Goal: Information Seeking & Learning: Learn about a topic

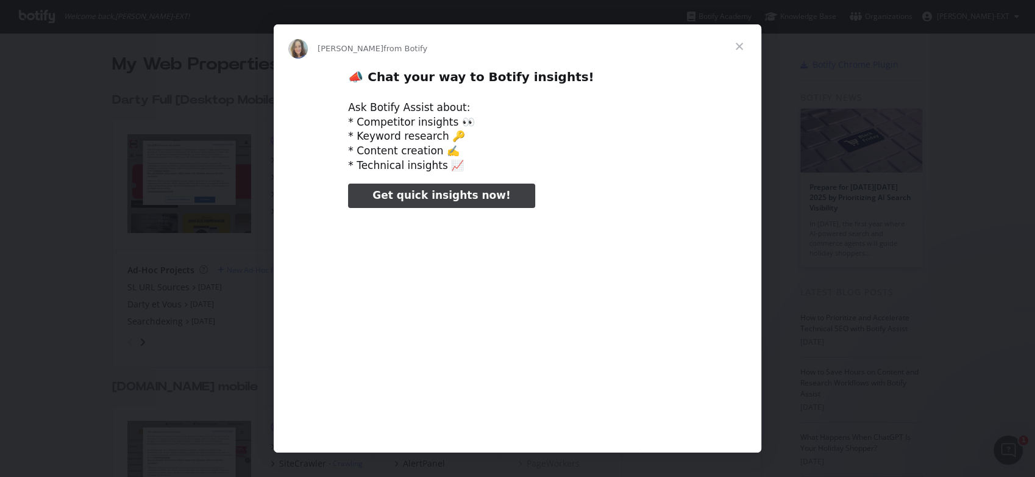
type input "795713"
click at [737, 46] on span "Close" at bounding box center [739, 46] width 44 height 44
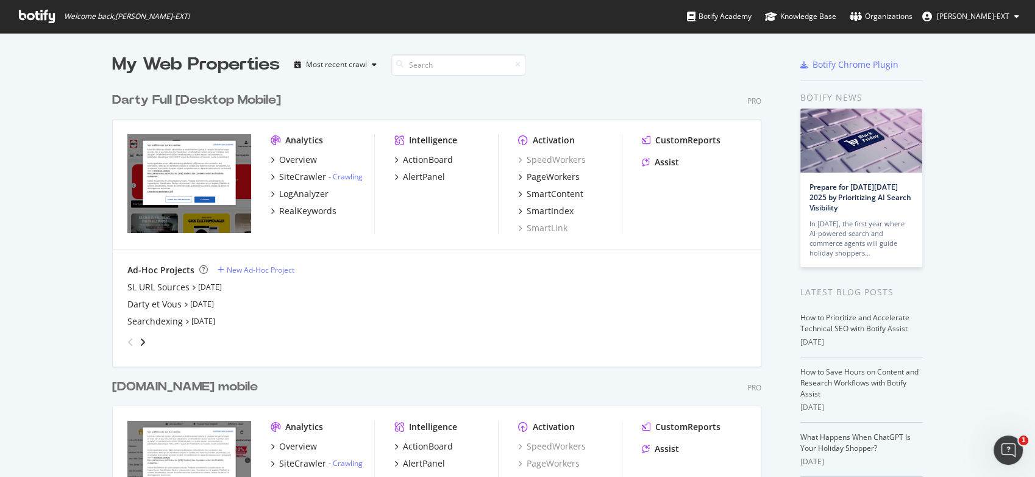
click at [880, 78] on div "Botify Chrome Plugin" at bounding box center [861, 66] width 123 height 29
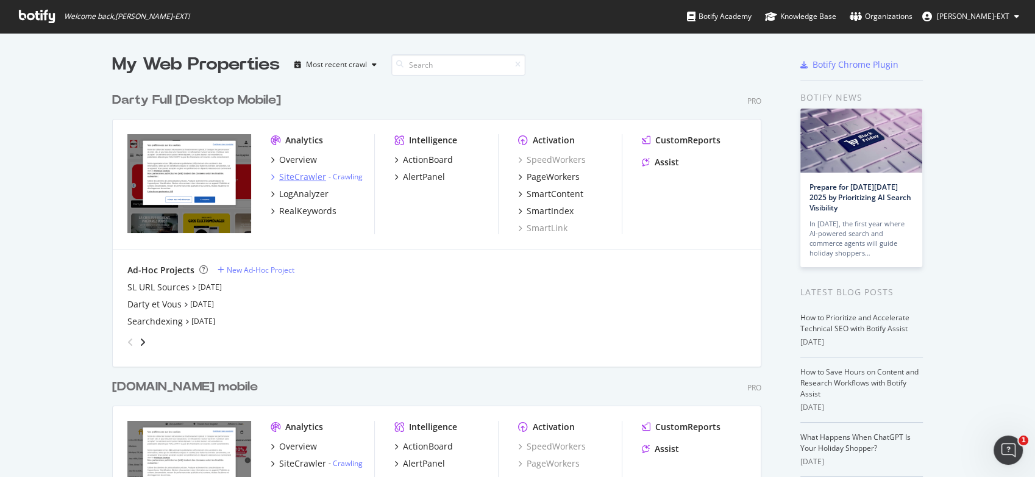
click at [302, 180] on div "SiteCrawler" at bounding box center [302, 177] width 47 height 12
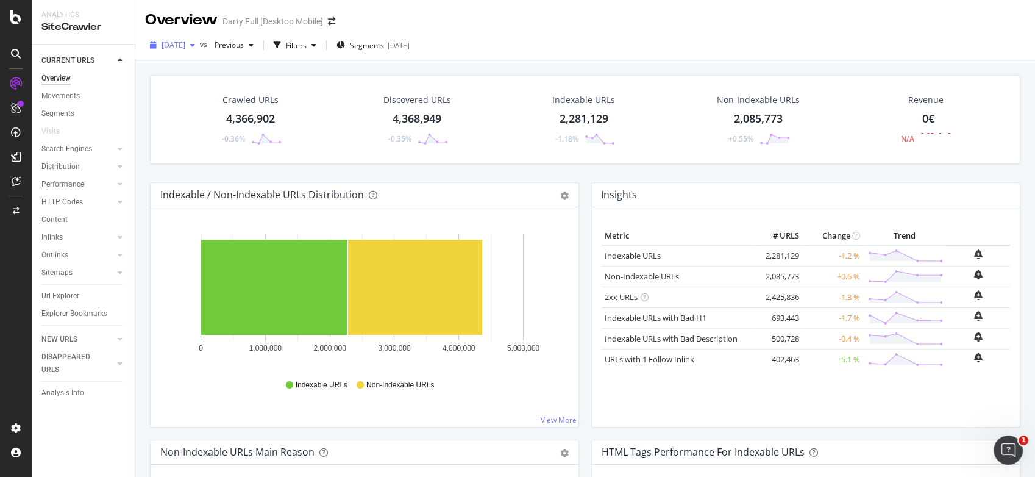
click at [200, 44] on div "button" at bounding box center [192, 44] width 15 height 7
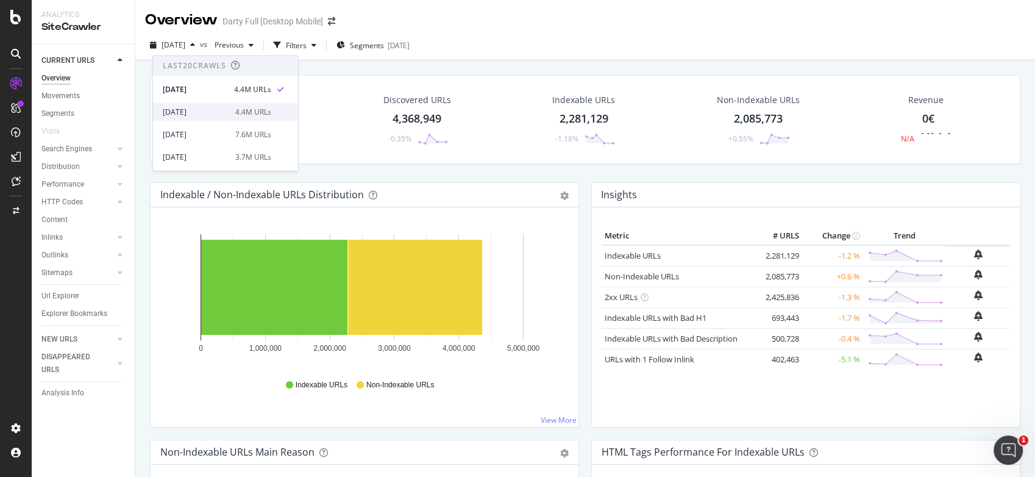
click at [197, 114] on div "[DATE]" at bounding box center [195, 111] width 65 height 11
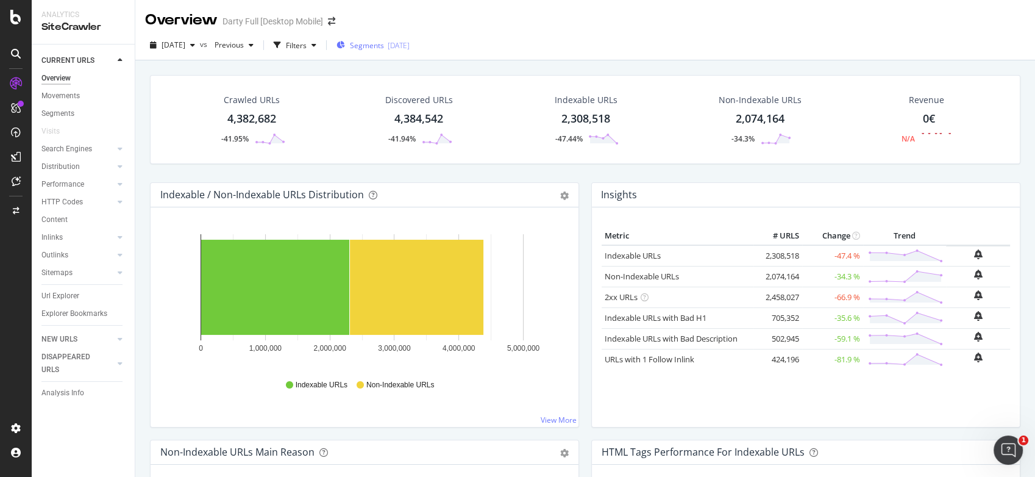
click at [385, 51] on div "Segments [DATE]" at bounding box center [372, 45] width 73 height 18
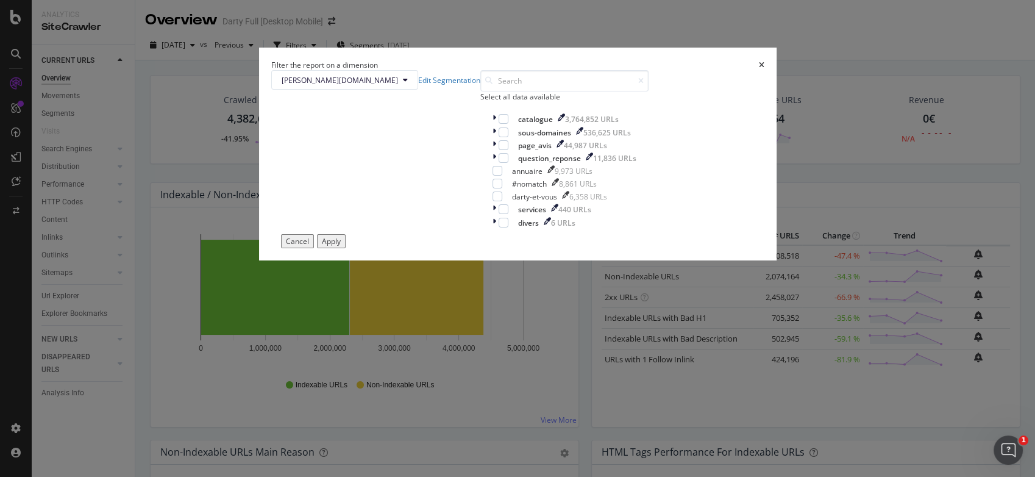
click at [512, 46] on div "Filter the report on a dimension [PERSON_NAME][DOMAIN_NAME] Edit Segmentation S…" at bounding box center [517, 238] width 1035 height 477
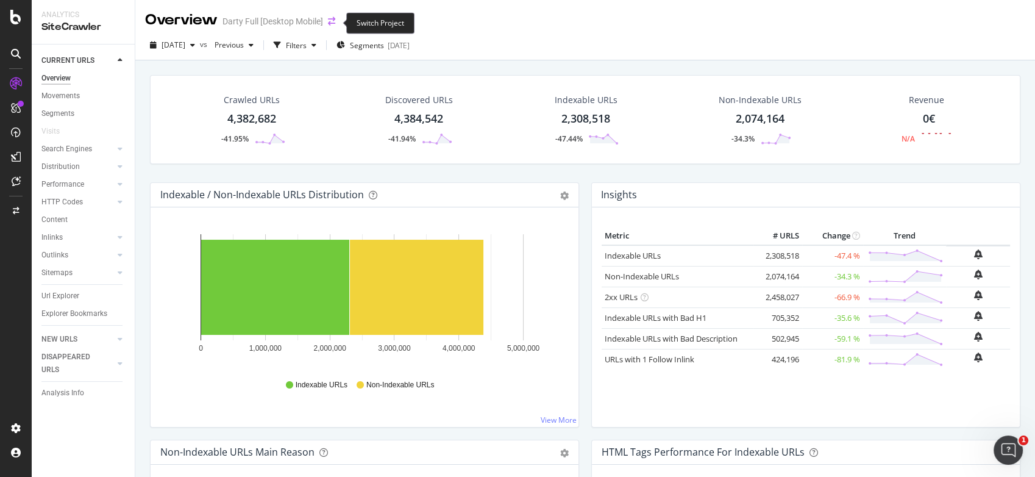
click at [332, 24] on icon "arrow-right-arrow-left" at bounding box center [331, 21] width 7 height 9
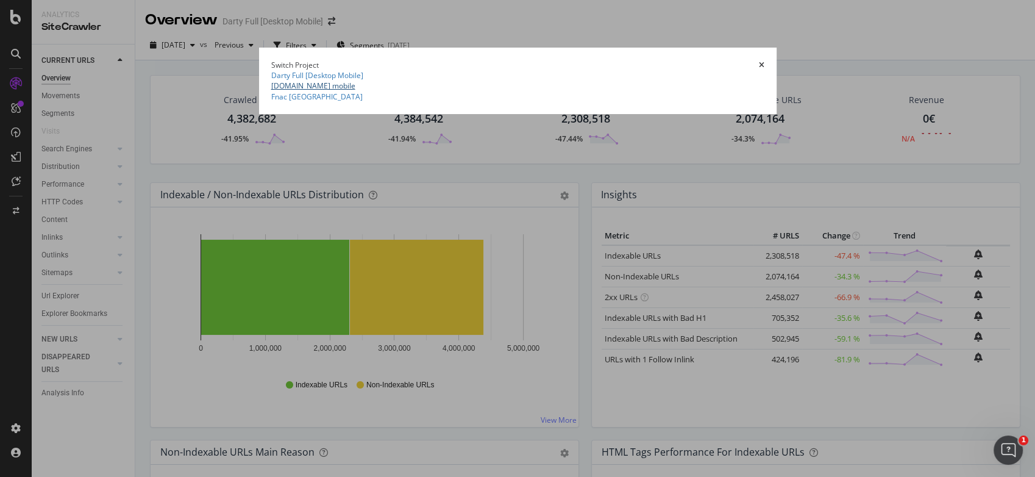
click at [271, 91] on link "[DOMAIN_NAME] mobile" at bounding box center [313, 85] width 84 height 10
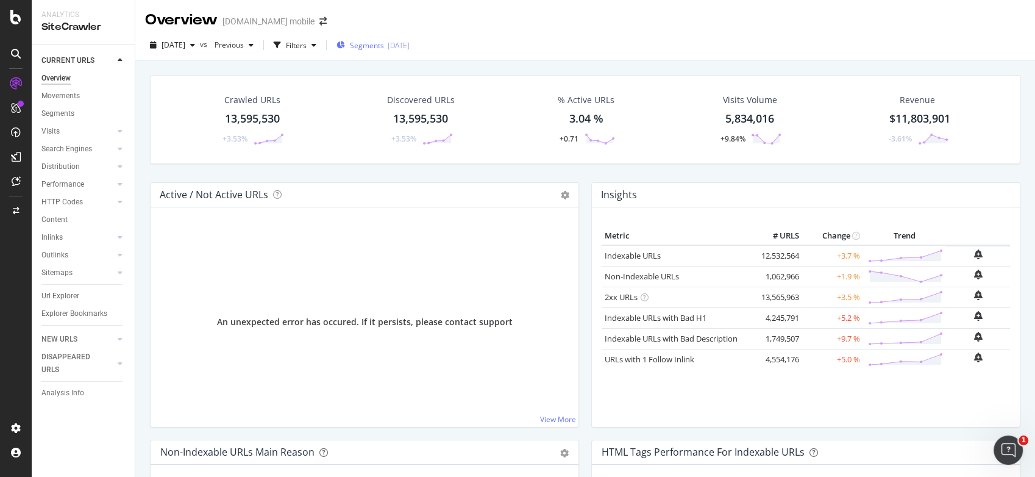
click at [375, 44] on span "Segments" at bounding box center [367, 45] width 34 height 10
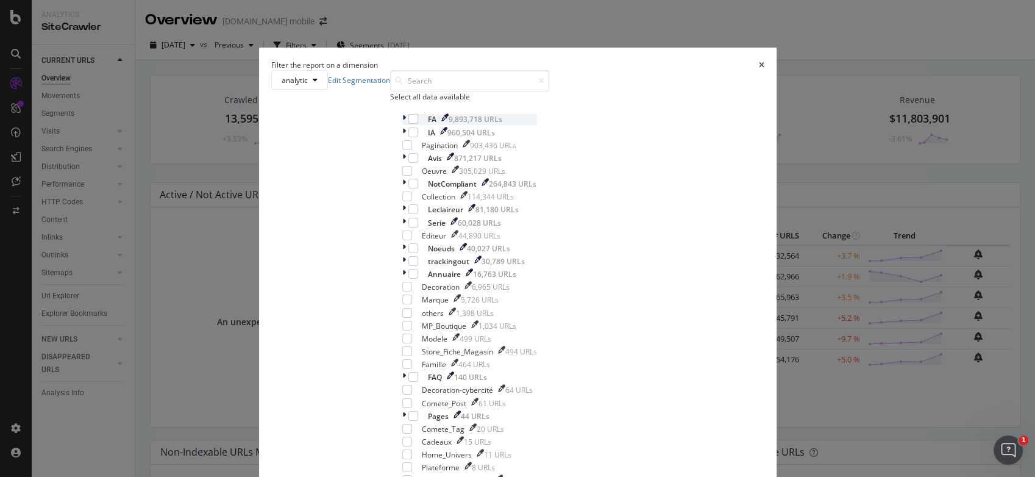
click at [402, 124] on div "modal" at bounding box center [405, 119] width 6 height 10
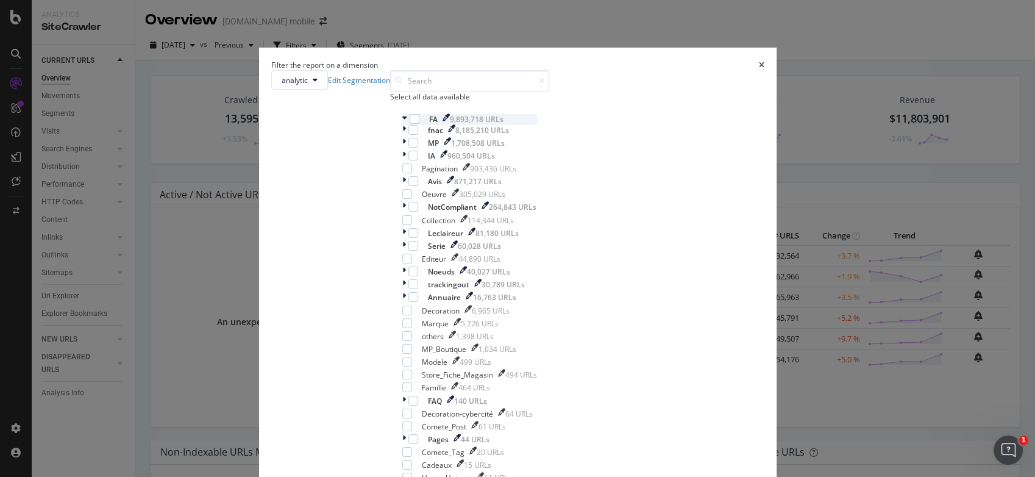
click at [402, 124] on icon "modal" at bounding box center [404, 119] width 5 height 10
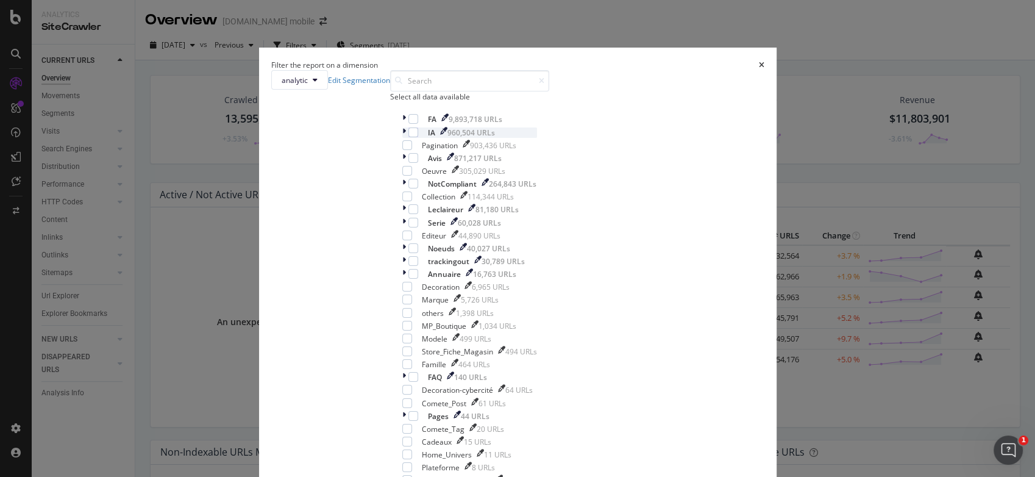
click at [402, 138] on icon "modal" at bounding box center [404, 132] width 4 height 10
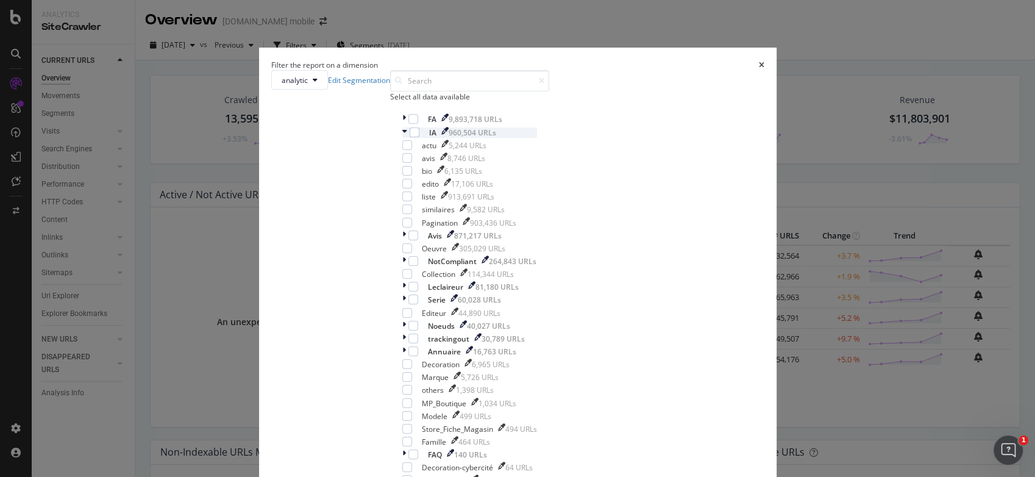
click at [402, 138] on icon "modal" at bounding box center [404, 132] width 5 height 10
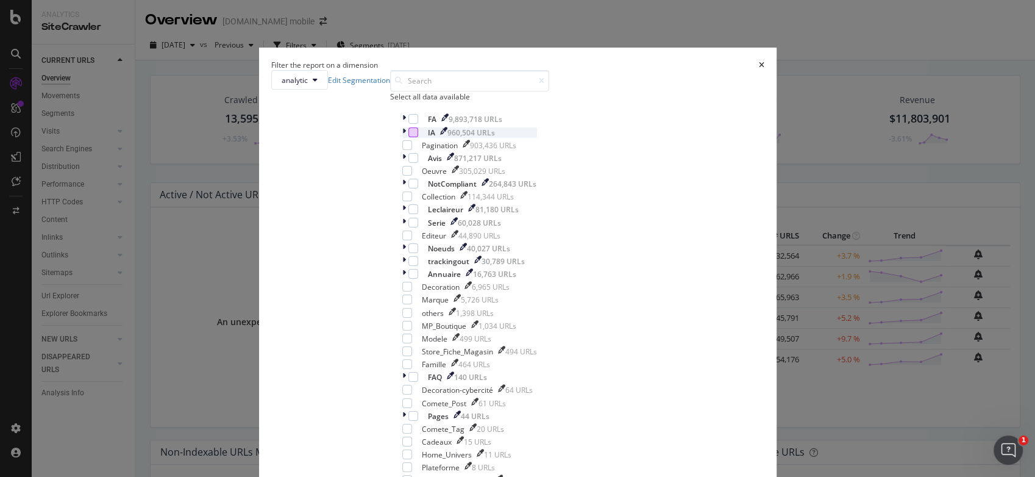
click at [411, 137] on div "modal" at bounding box center [413, 132] width 10 height 10
click at [414, 228] on div "Serie 60,028 URLs" at bounding box center [469, 223] width 135 height 10
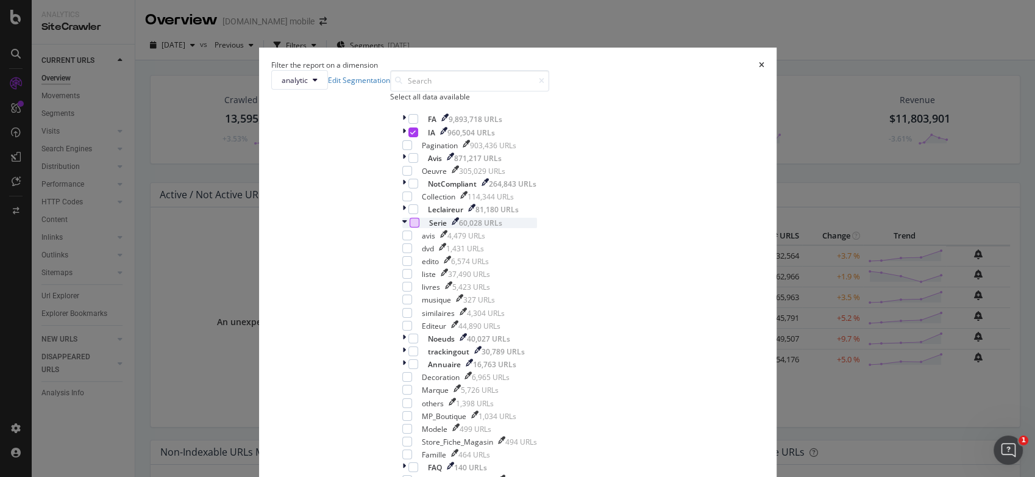
click at [410, 227] on div "modal" at bounding box center [415, 223] width 10 height 10
click at [408, 176] on div "modal" at bounding box center [407, 171] width 10 height 10
click at [402, 228] on icon "modal" at bounding box center [404, 223] width 5 height 10
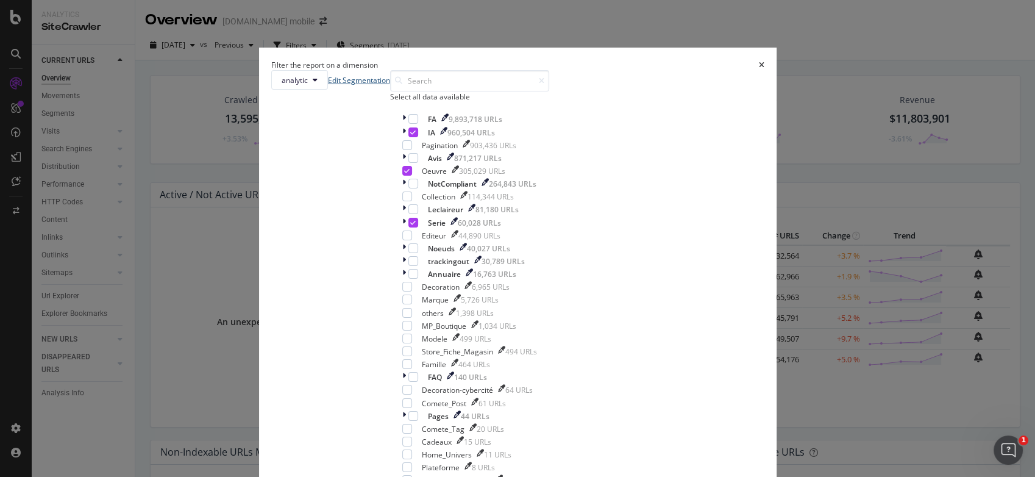
scroll to position [8, 0]
click at [468, 91] on input "modal" at bounding box center [469, 80] width 159 height 21
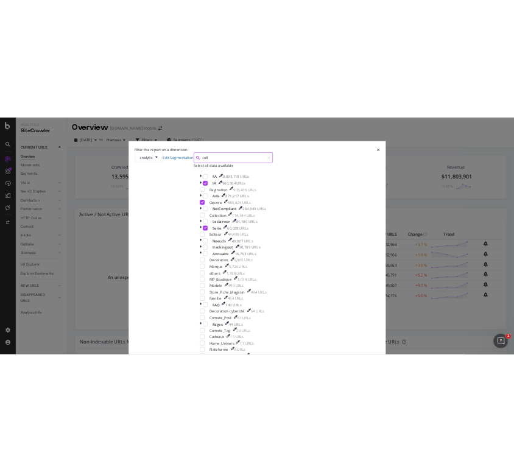
scroll to position [0, 0]
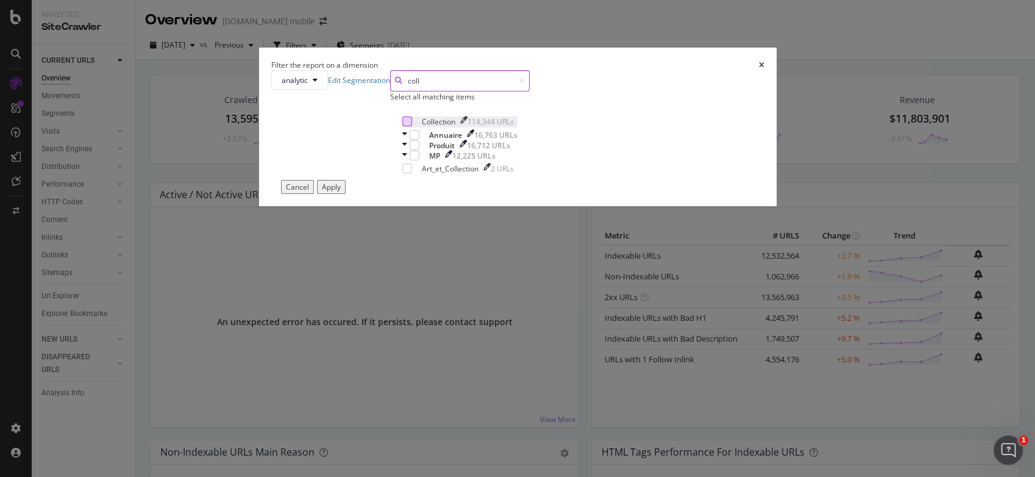
type input "coll"
click at [408, 126] on div "modal" at bounding box center [407, 121] width 10 height 10
click at [525, 85] on icon "modal" at bounding box center [521, 80] width 5 height 7
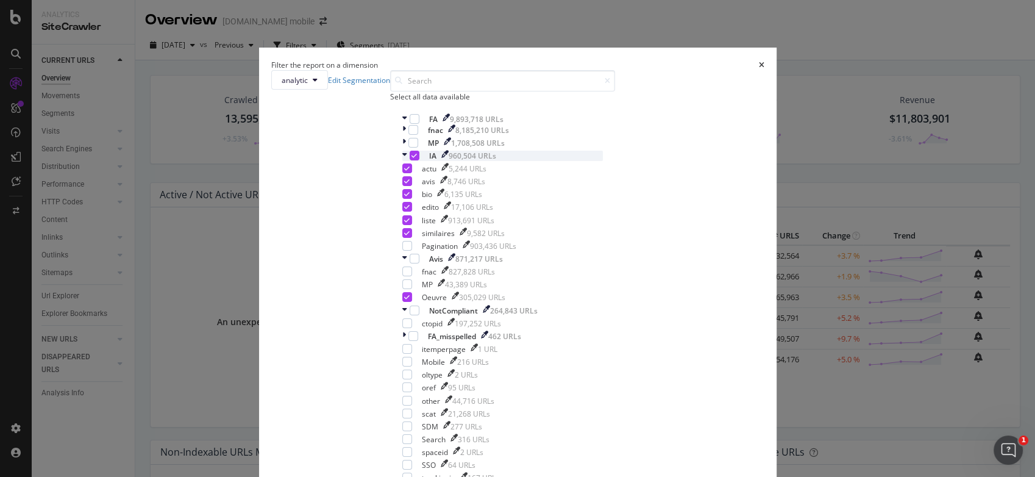
click at [402, 161] on icon "modal" at bounding box center [404, 156] width 5 height 10
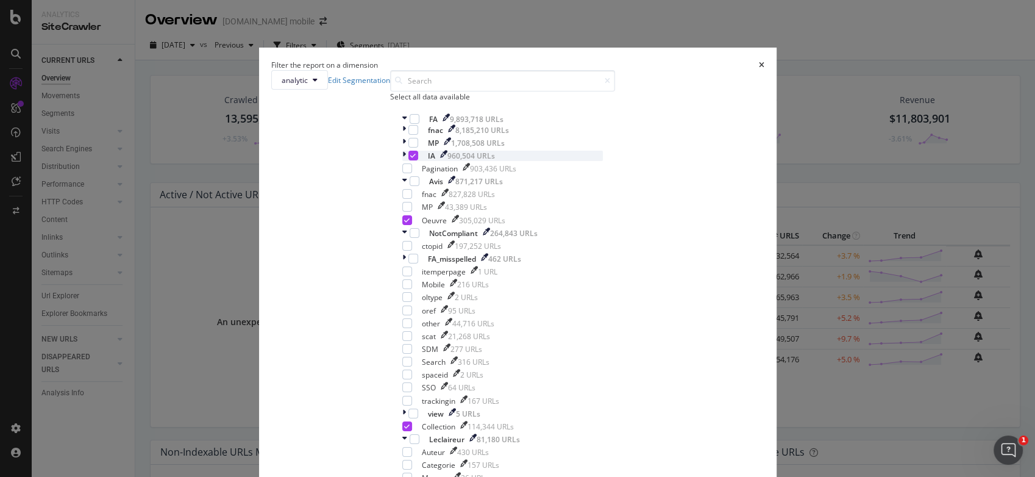
click at [402, 161] on icon "modal" at bounding box center [404, 156] width 4 height 10
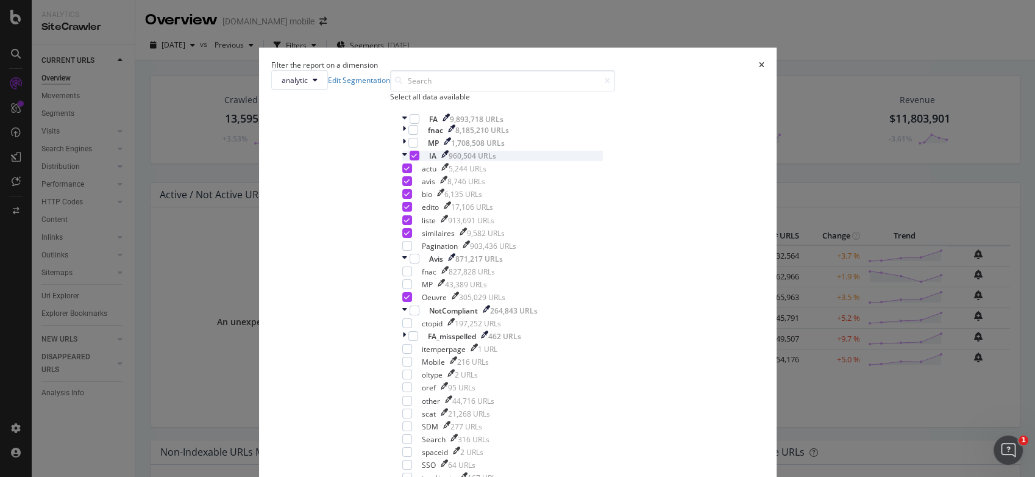
click at [402, 161] on icon "modal" at bounding box center [404, 156] width 5 height 10
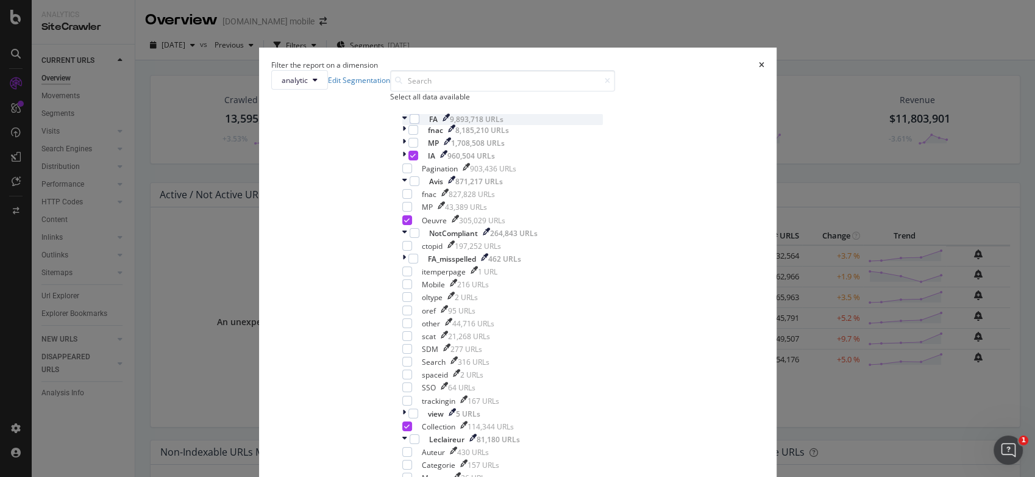
click at [402, 124] on icon "modal" at bounding box center [404, 119] width 5 height 10
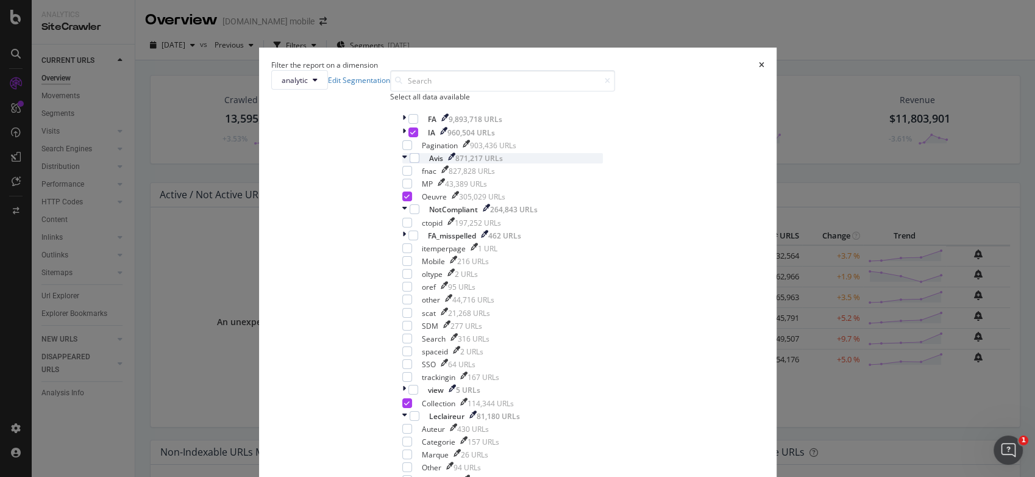
click at [402, 163] on icon "modal" at bounding box center [404, 158] width 5 height 10
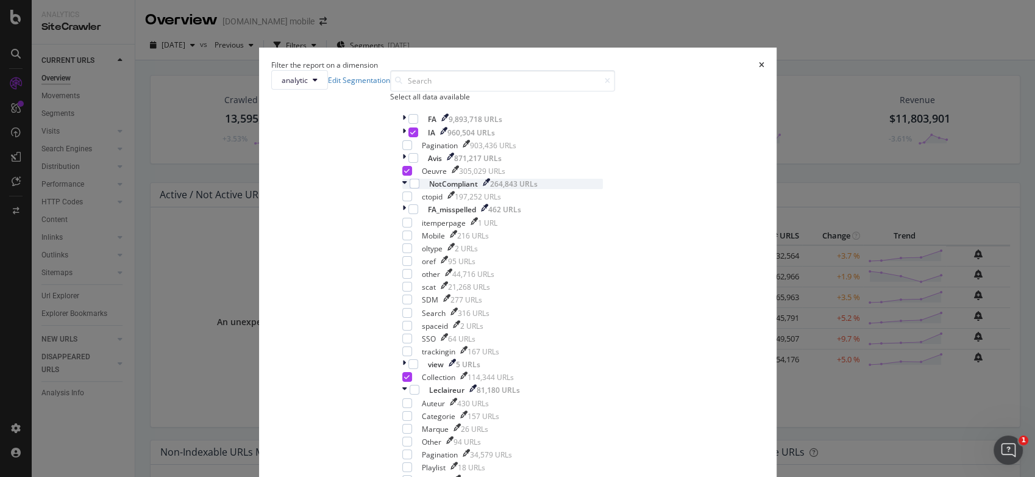
click at [402, 189] on icon "modal" at bounding box center [404, 184] width 5 height 10
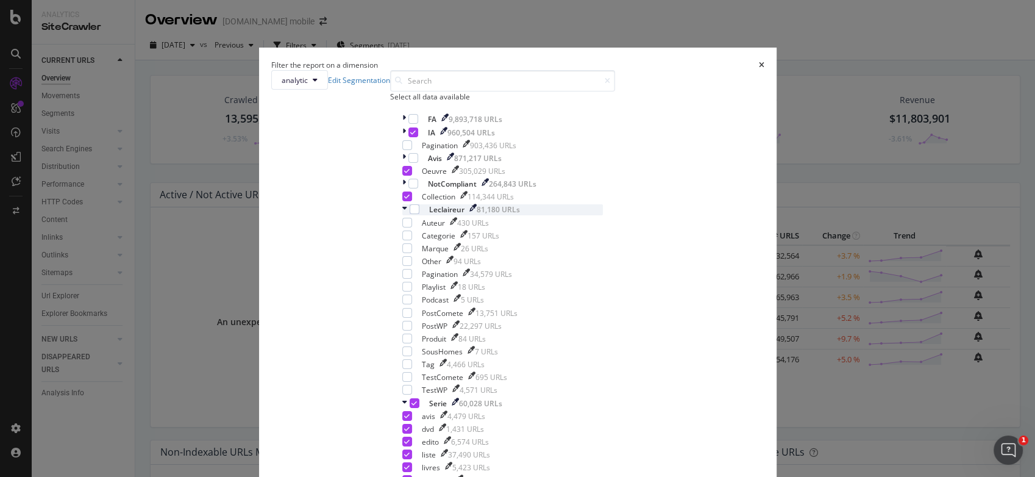
click at [402, 215] on icon "modal" at bounding box center [404, 209] width 5 height 10
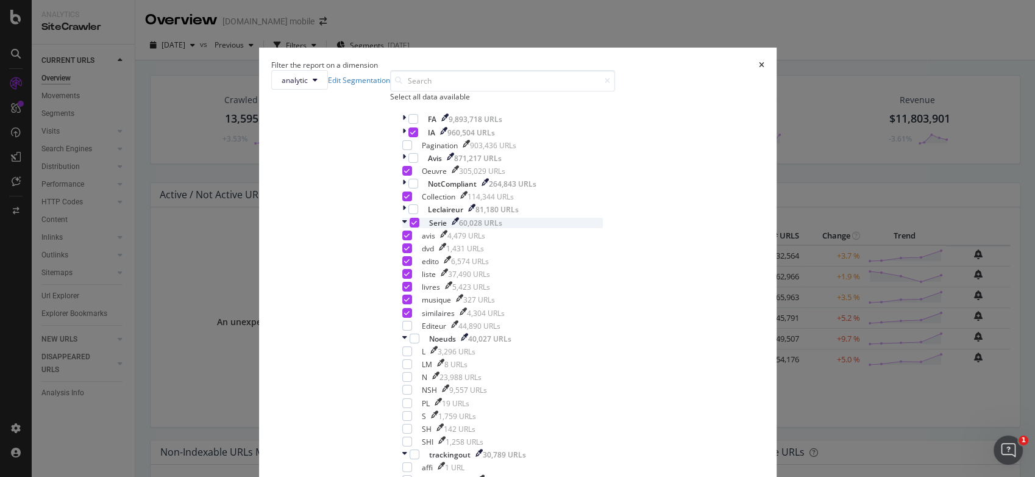
click at [402, 228] on icon "modal" at bounding box center [404, 223] width 5 height 10
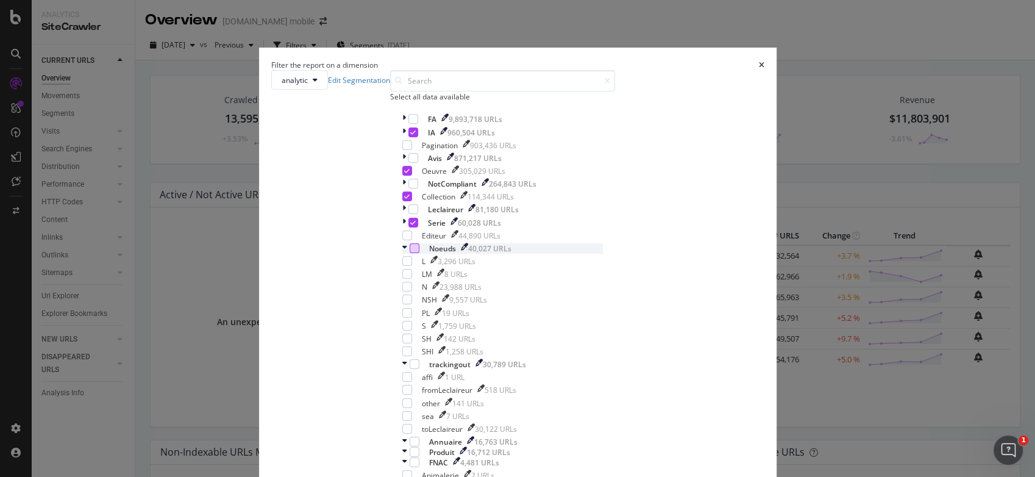
click at [410, 253] on div "modal" at bounding box center [415, 248] width 10 height 10
click at [402, 254] on icon "modal" at bounding box center [404, 248] width 5 height 10
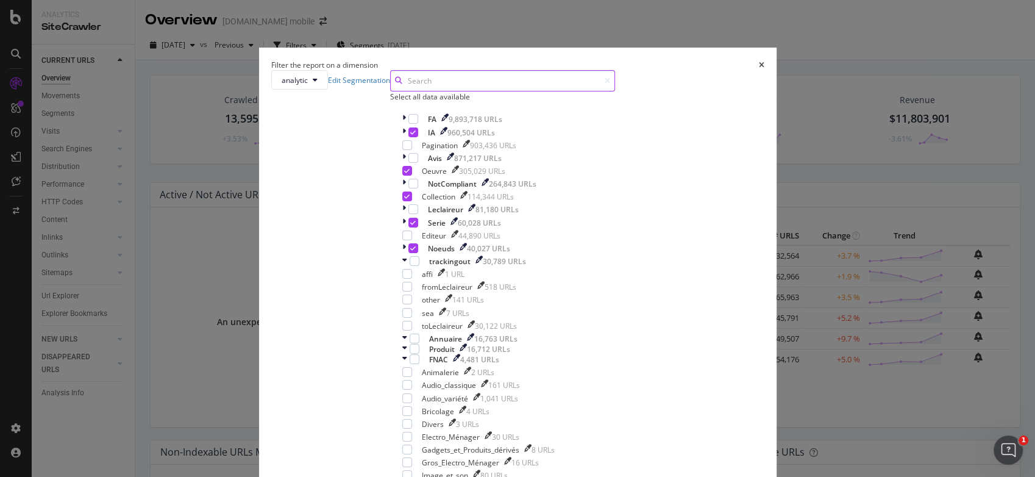
click at [530, 91] on input "modal" at bounding box center [502, 80] width 225 height 21
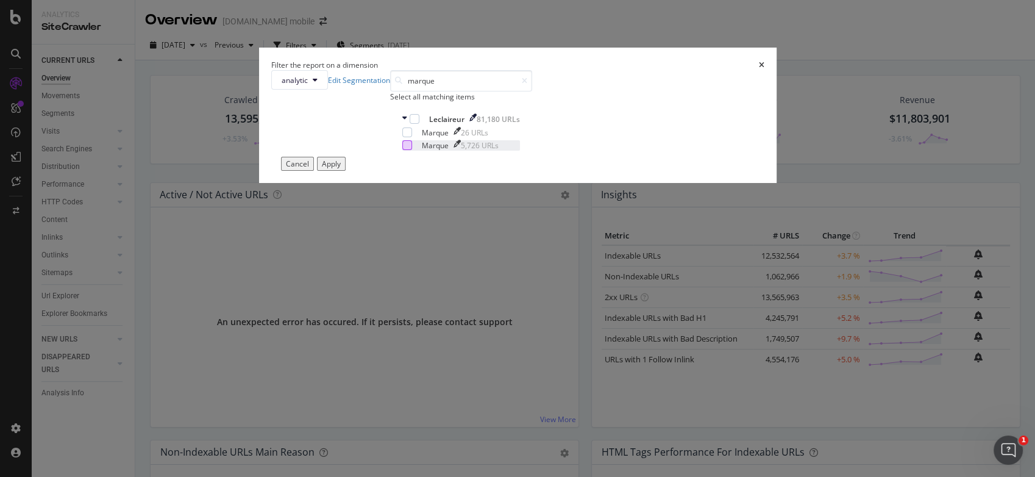
click at [410, 150] on div "modal" at bounding box center [407, 145] width 10 height 10
click at [477, 91] on input "marque" at bounding box center [461, 80] width 142 height 21
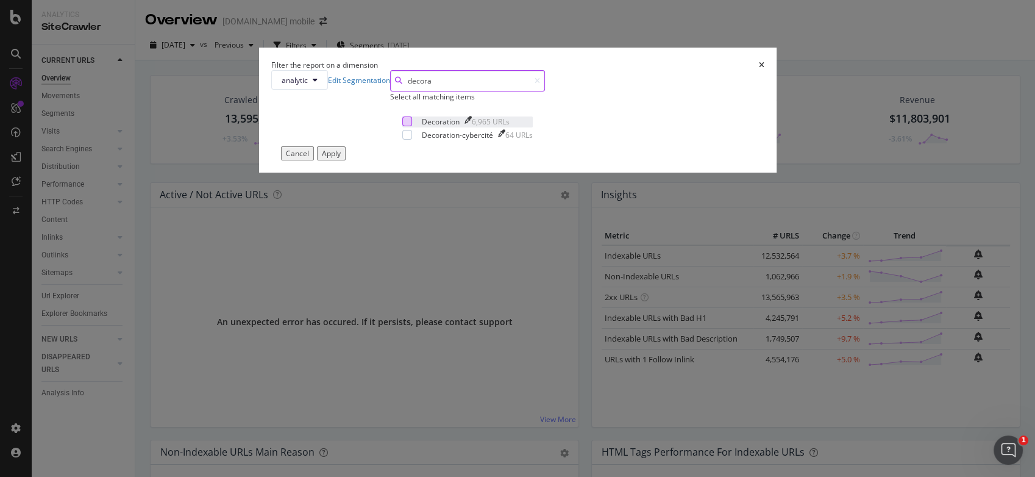
type input "decora"
click at [407, 126] on div "modal" at bounding box center [407, 121] width 10 height 10
click at [408, 140] on div "modal" at bounding box center [407, 135] width 10 height 10
click at [341, 158] on div "Apply" at bounding box center [331, 153] width 19 height 10
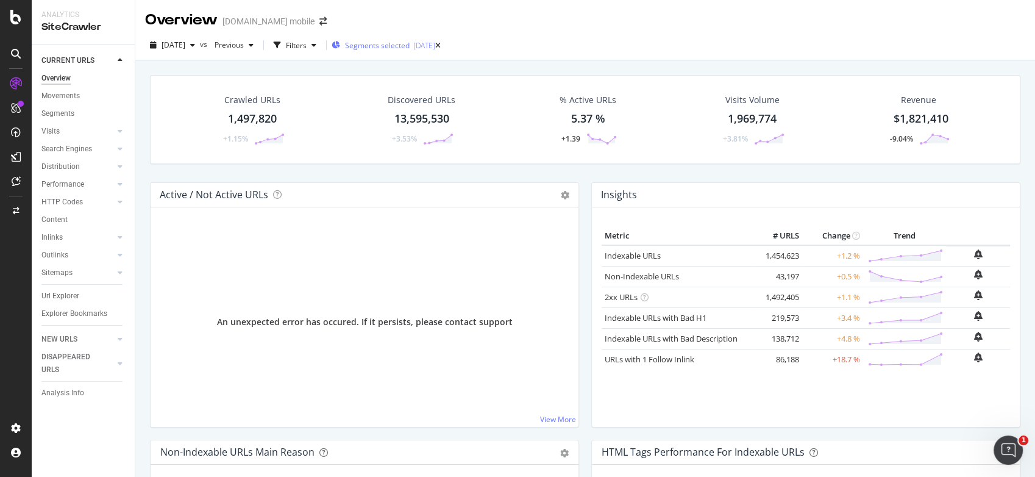
click at [409, 52] on div "Segments selected [DATE]" at bounding box center [384, 45] width 104 height 18
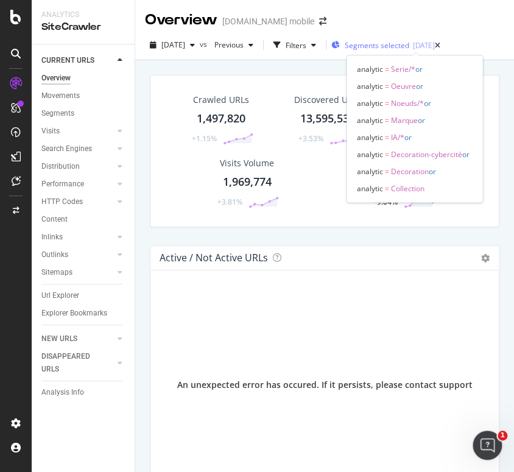
click at [374, 44] on span "Segments selected" at bounding box center [377, 45] width 65 height 10
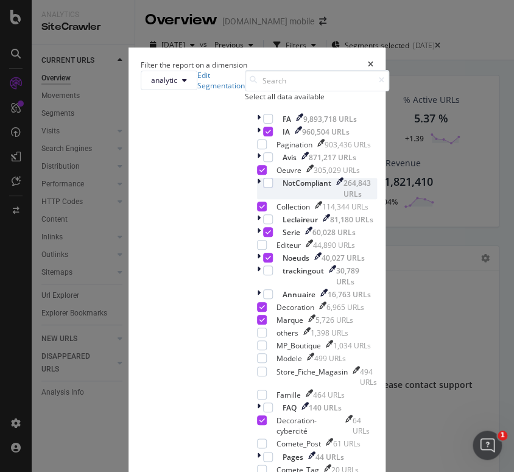
scroll to position [1, 0]
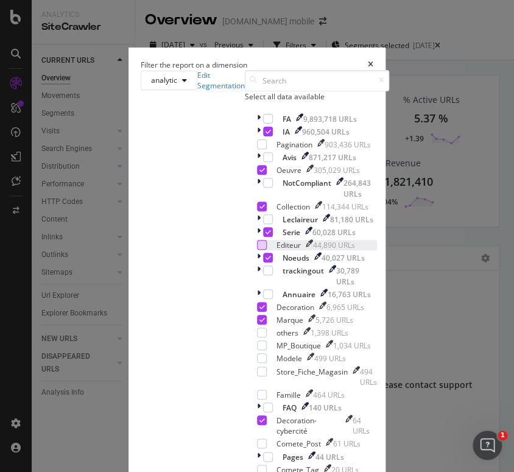
click at [257, 250] on div "modal" at bounding box center [262, 245] width 10 height 10
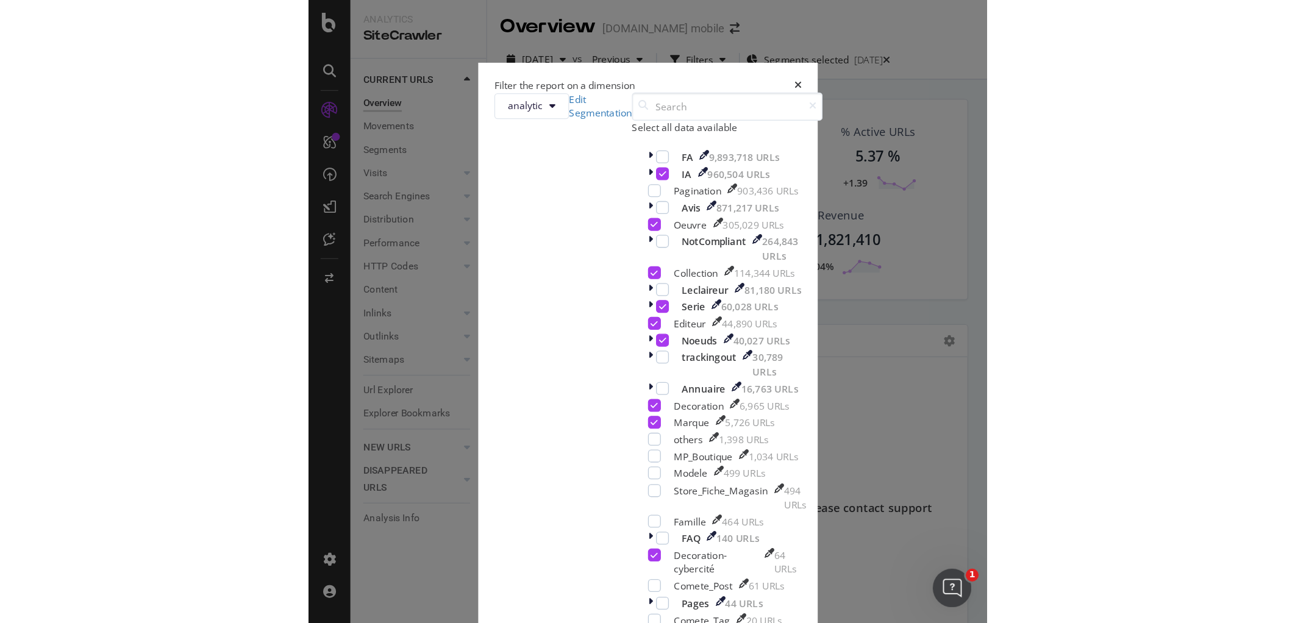
scroll to position [180, 0]
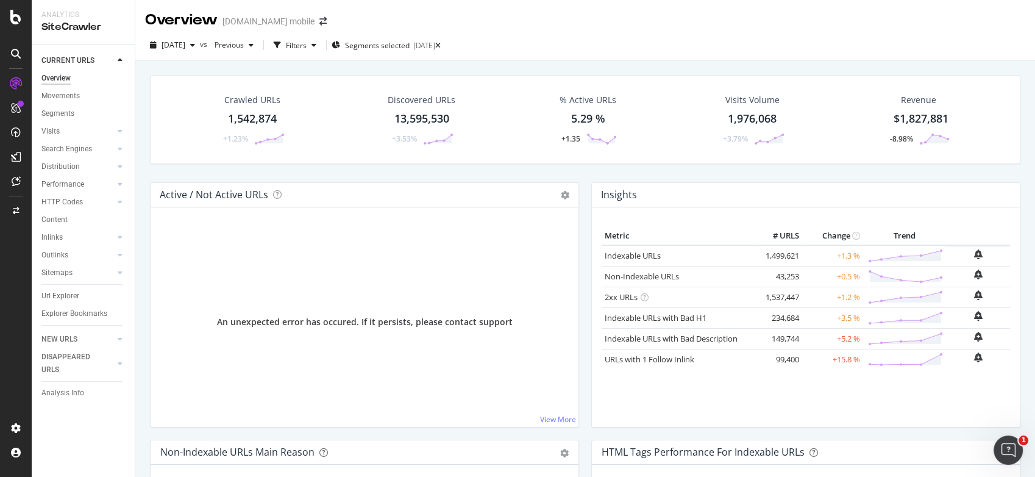
click at [620, 424] on div "Metric # URLS Change Trend Indexable URLs 1,499,621 +1.3 % Non-Indexable URLs 4…" at bounding box center [806, 316] width 428 height 219
